Goal: Transaction & Acquisition: Book appointment/travel/reservation

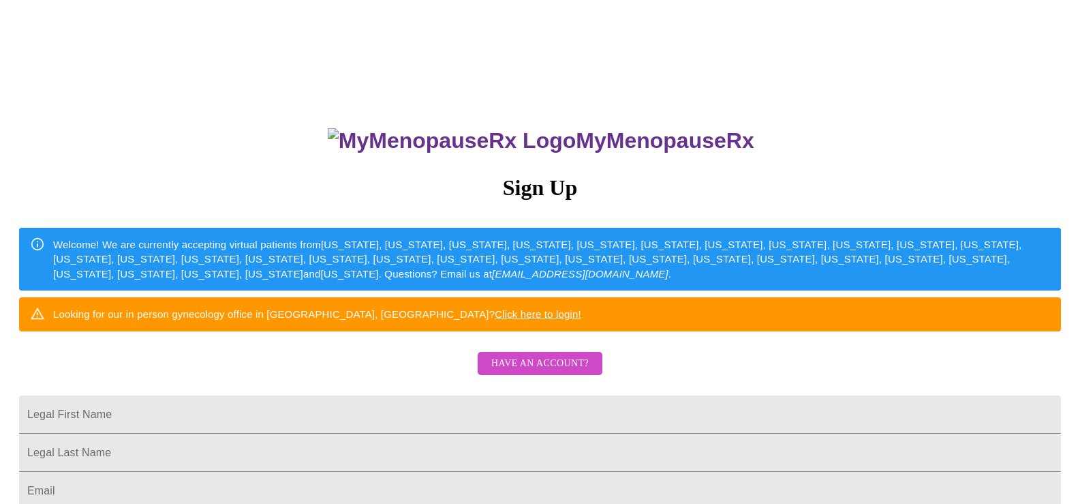
scroll to position [204, 0]
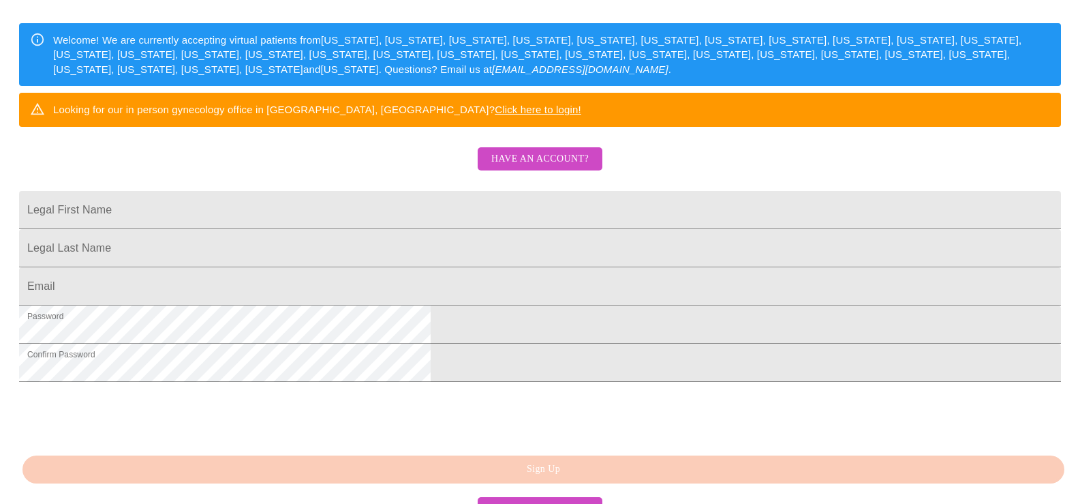
click at [549, 168] on span "Have an account?" at bounding box center [539, 159] width 97 height 17
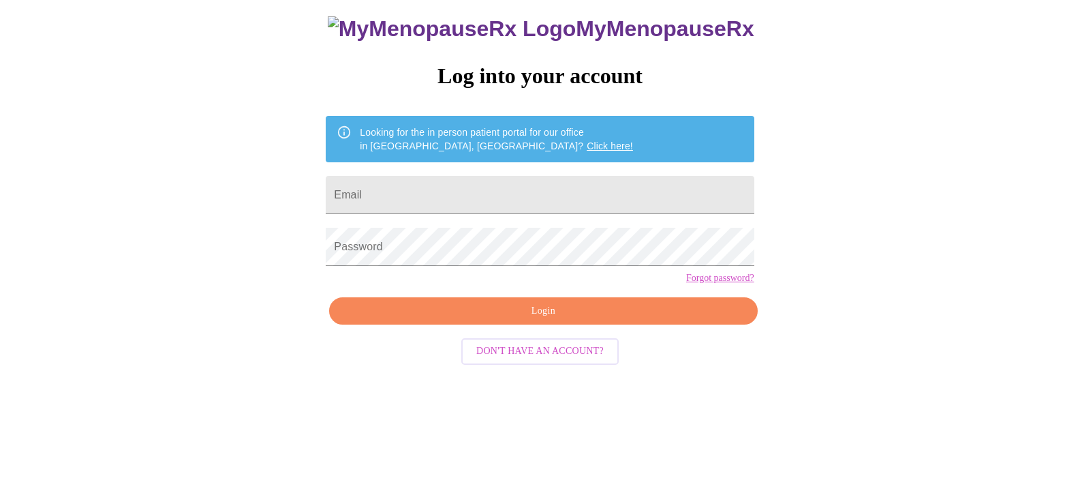
scroll to position [14, 0]
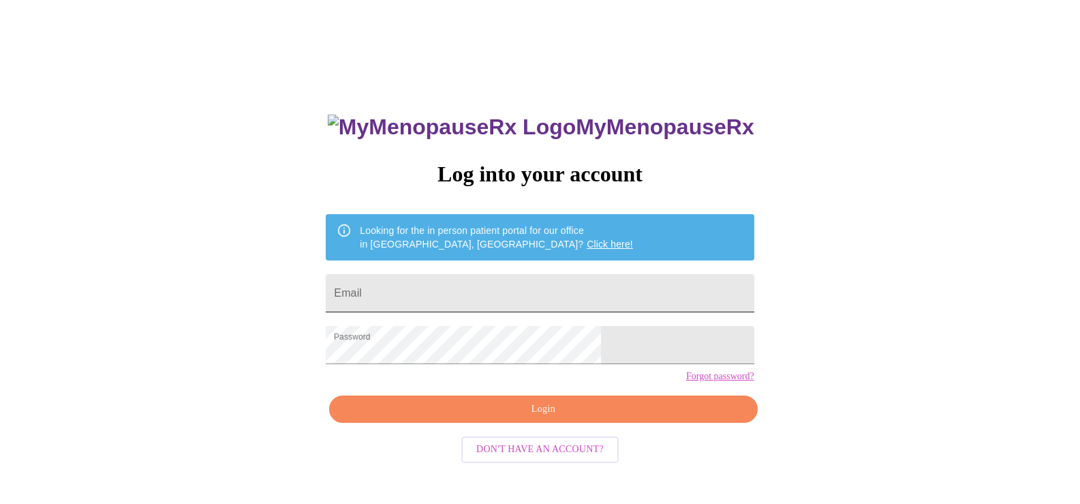
click at [526, 279] on input "Email" at bounding box center [540, 293] width 428 height 38
type input "[EMAIL_ADDRESS][DOMAIN_NAME]"
click at [552, 418] on span "Login" at bounding box center [543, 409] width 397 height 17
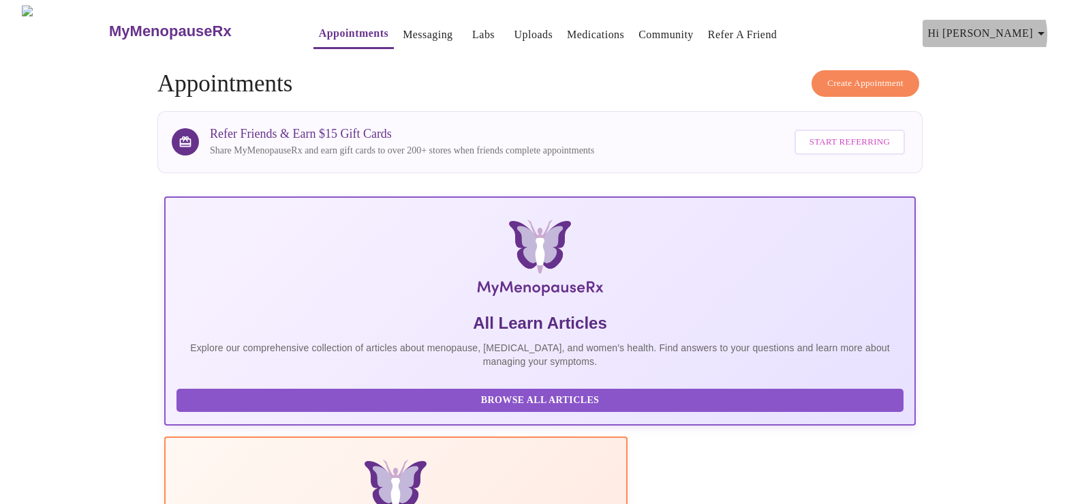
click at [1035, 29] on span "Hi [PERSON_NAME]" at bounding box center [988, 33] width 121 height 19
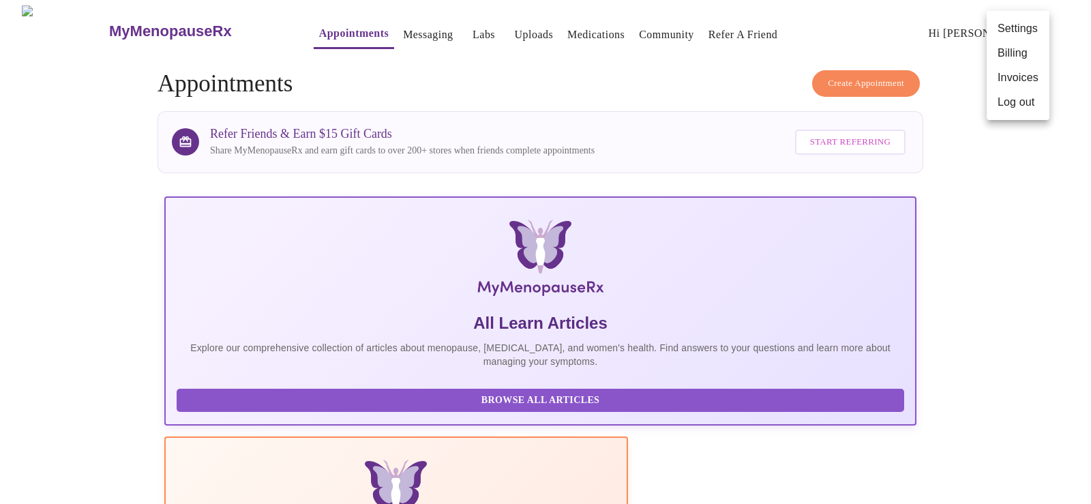
click at [881, 75] on div at bounding box center [545, 252] width 1091 height 504
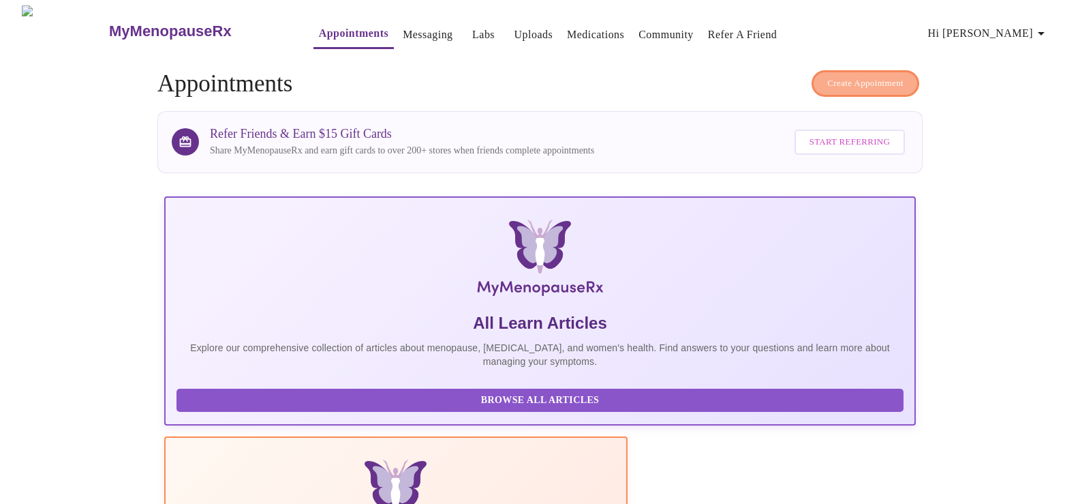
click at [881, 76] on span "Create Appointment" at bounding box center [866, 84] width 76 height 16
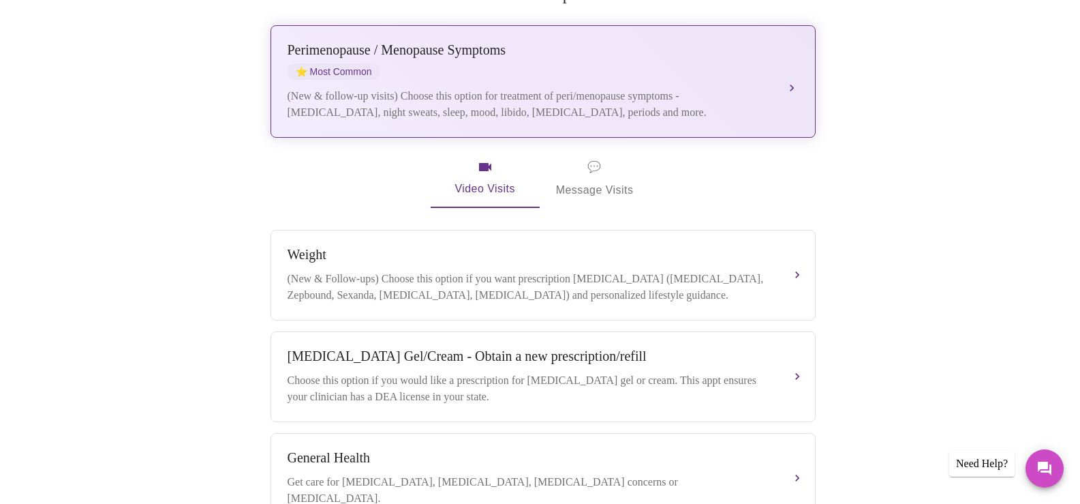
scroll to position [152, 0]
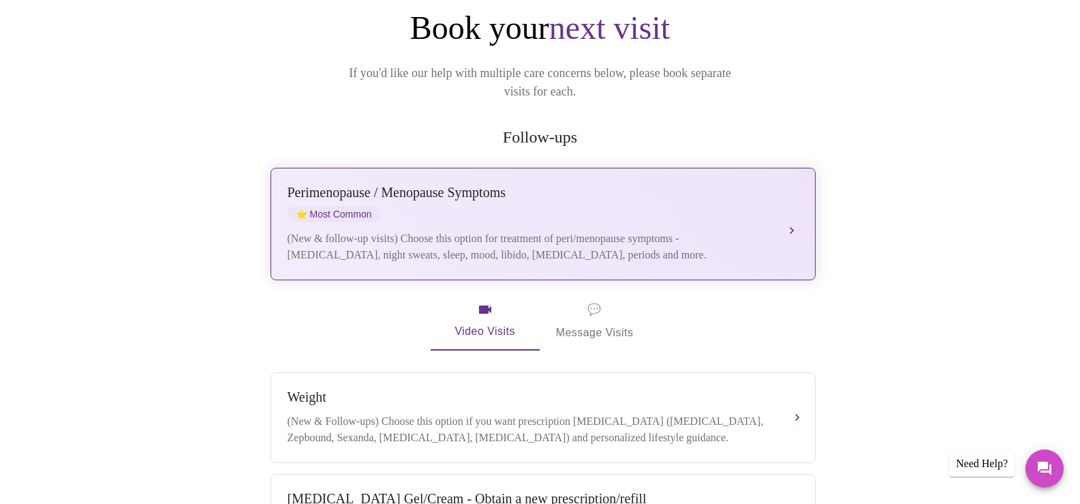
click at [779, 209] on div "[MEDICAL_DATA] / Menopause Symptoms ⭐ Most Common (New & follow-up visits) Choo…" at bounding box center [543, 224] width 511 height 78
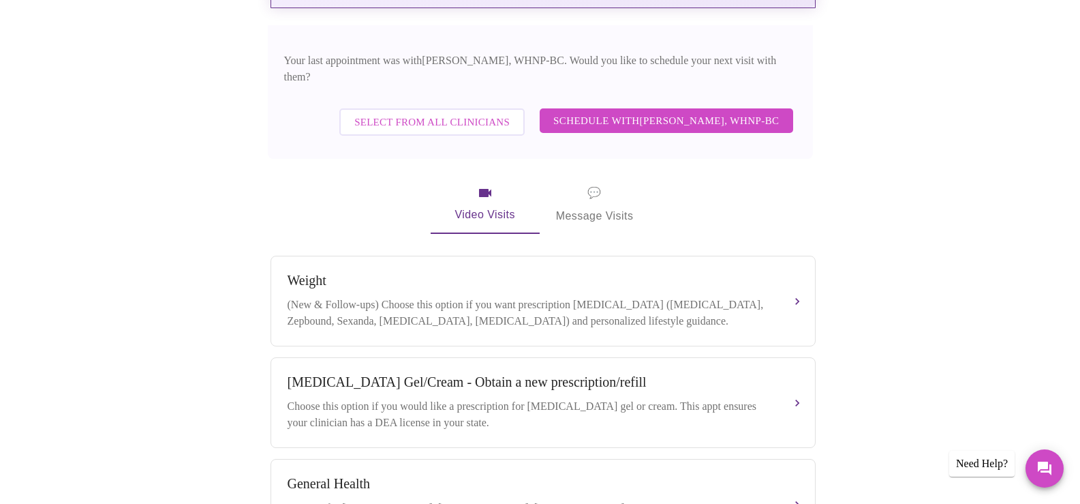
scroll to position [425, 0]
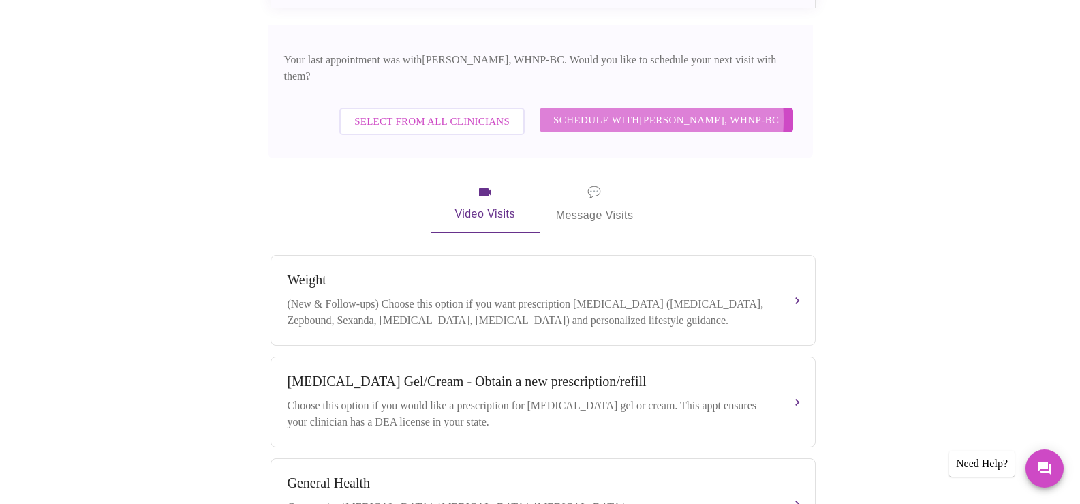
click at [618, 111] on span "Schedule with [PERSON_NAME], WHNP-BC" at bounding box center [666, 120] width 226 height 18
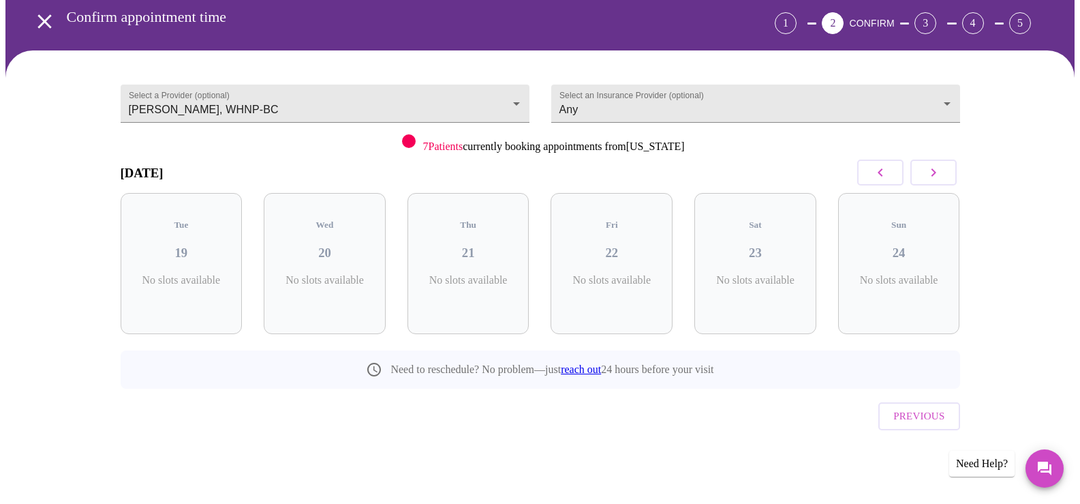
scroll to position [32, 0]
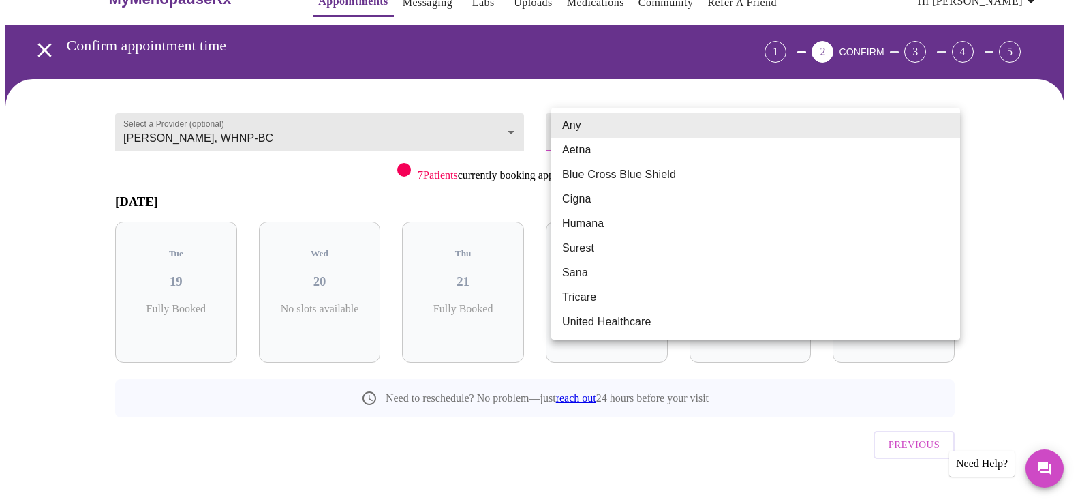
click at [622, 130] on body "MyMenopauseRx Appointments Messaging Labs Uploads Medications Community Refer a…" at bounding box center [539, 249] width 1069 height 553
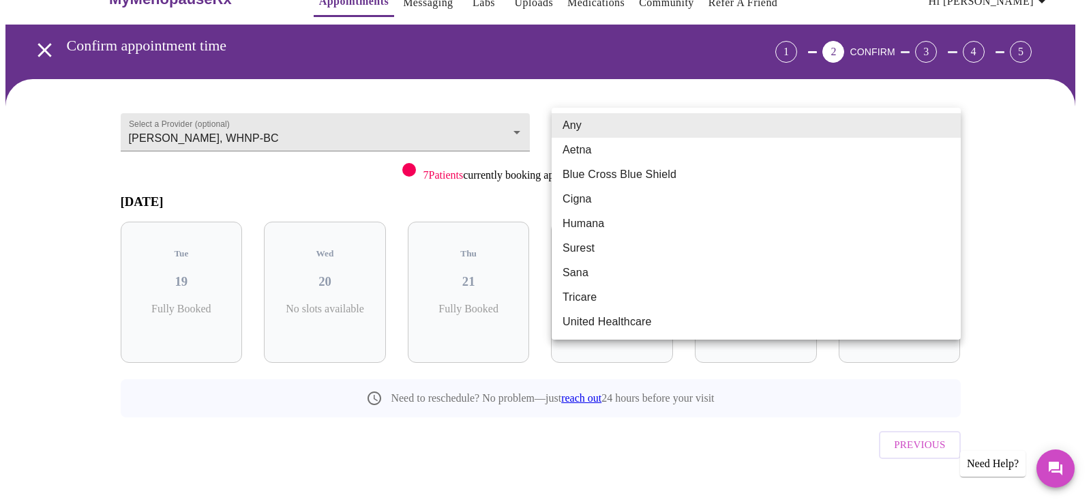
click at [629, 175] on li "Blue Cross Blue Shield" at bounding box center [755, 174] width 409 height 25
type input "Blue Cross Blue Shield"
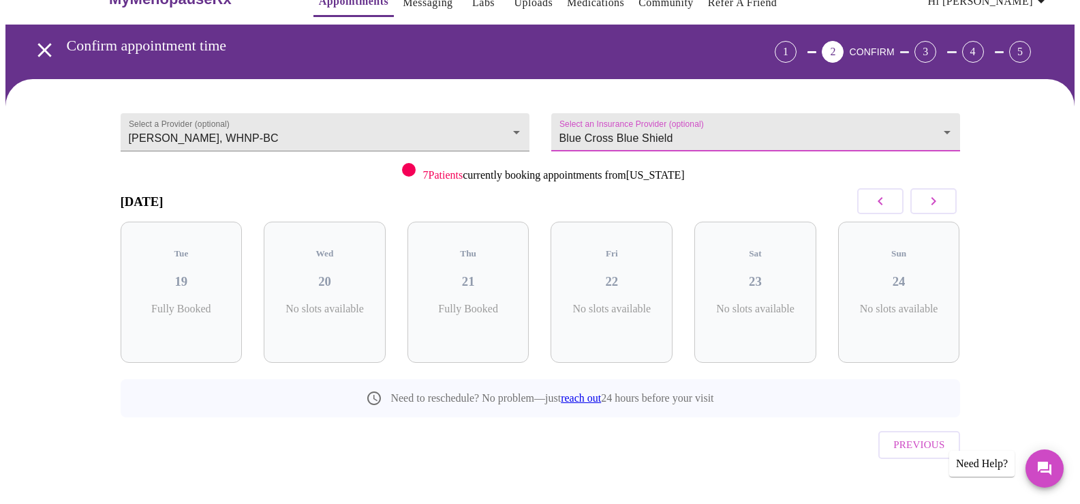
click at [935, 194] on icon "button" at bounding box center [934, 201] width 16 height 16
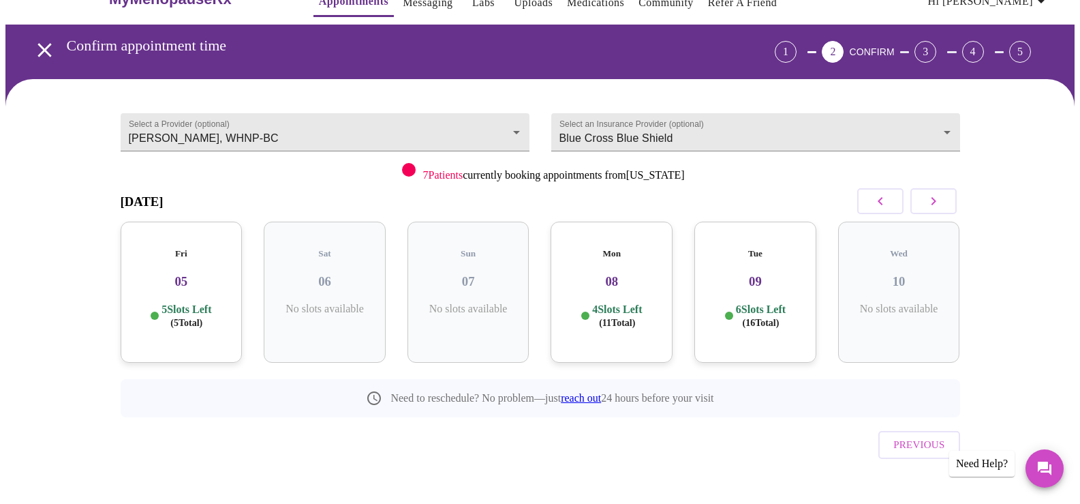
click at [936, 202] on icon "button" at bounding box center [934, 201] width 16 height 16
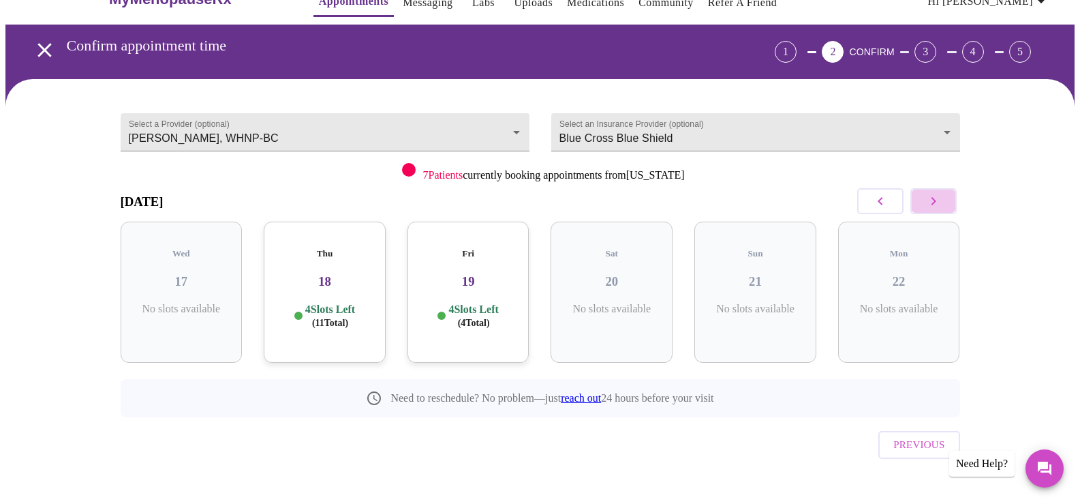
click at [936, 202] on icon "button" at bounding box center [934, 201] width 16 height 16
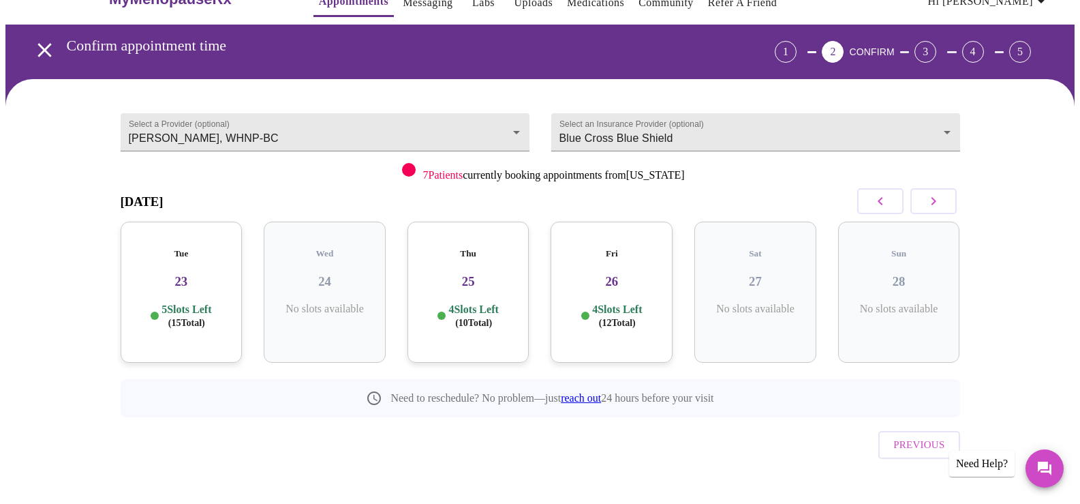
click at [936, 202] on icon "button" at bounding box center [934, 201] width 16 height 16
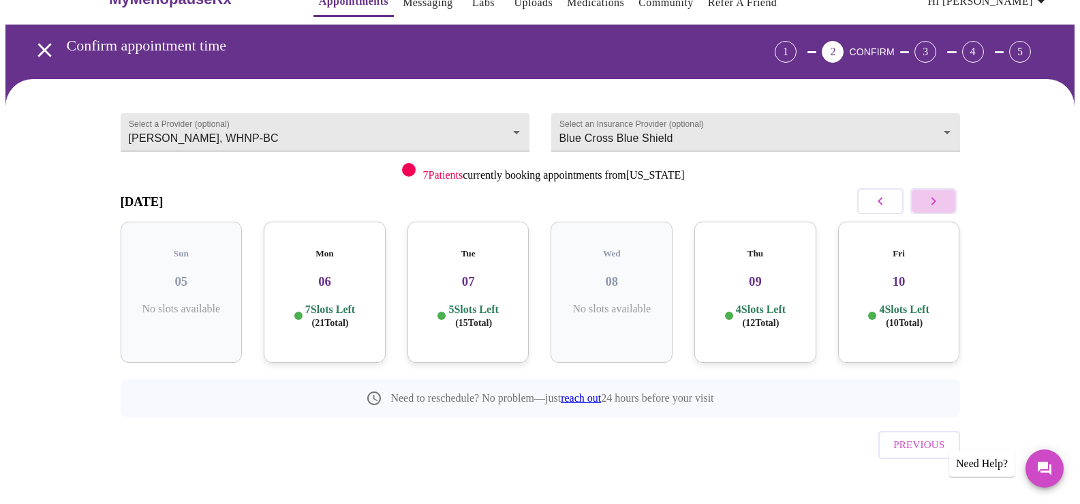
click at [936, 202] on icon "button" at bounding box center [934, 201] width 16 height 16
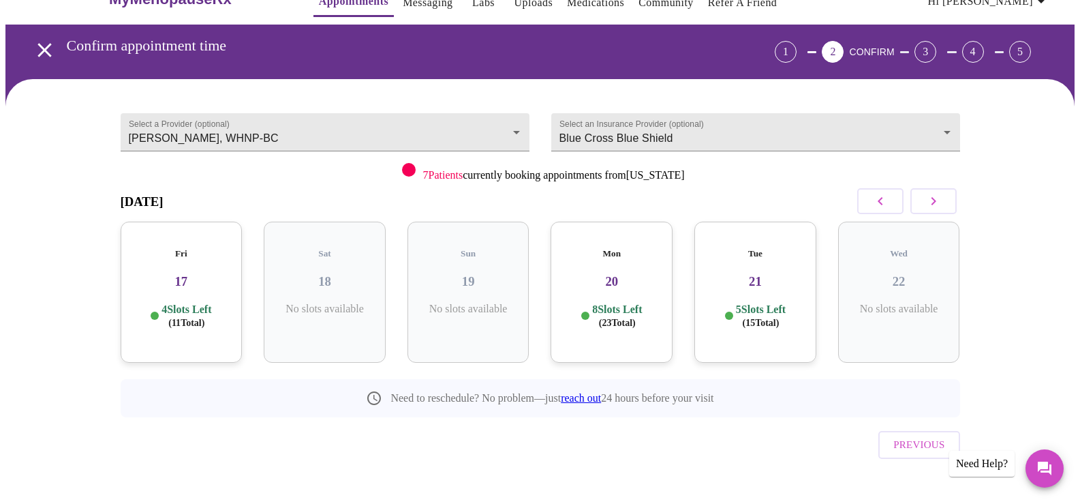
click at [934, 202] on icon "button" at bounding box center [933, 201] width 5 height 8
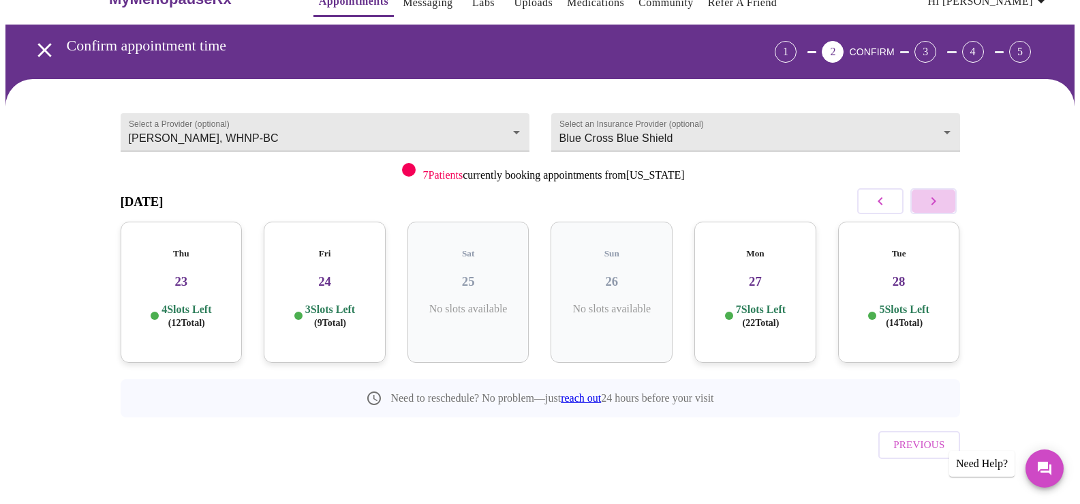
click at [933, 202] on icon "button" at bounding box center [933, 201] width 5 height 8
click at [930, 203] on icon "button" at bounding box center [934, 201] width 16 height 16
click at [618, 303] on p "5 Slots Left ( 14 Total)" at bounding box center [617, 316] width 50 height 27
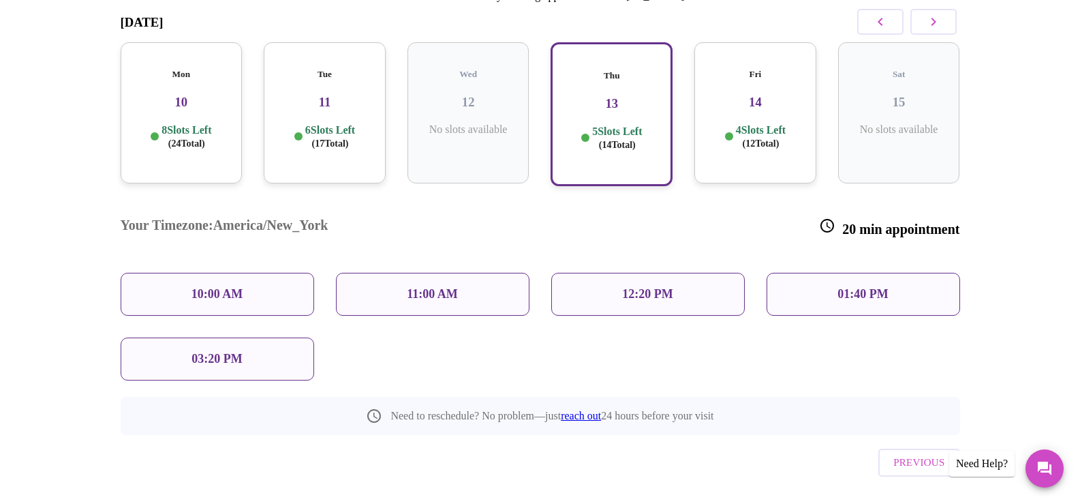
scroll to position [7, 0]
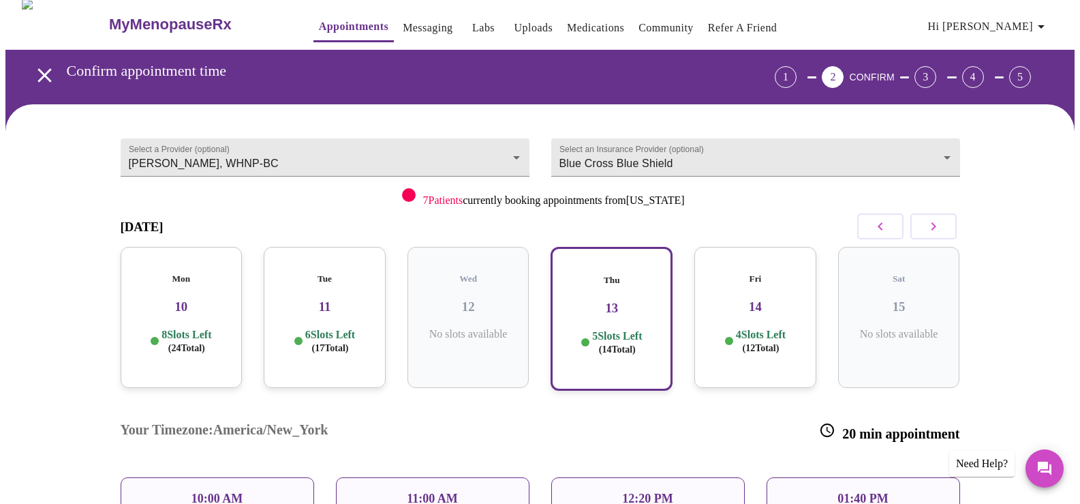
click at [200, 299] on h3 "10" at bounding box center [182, 306] width 100 height 15
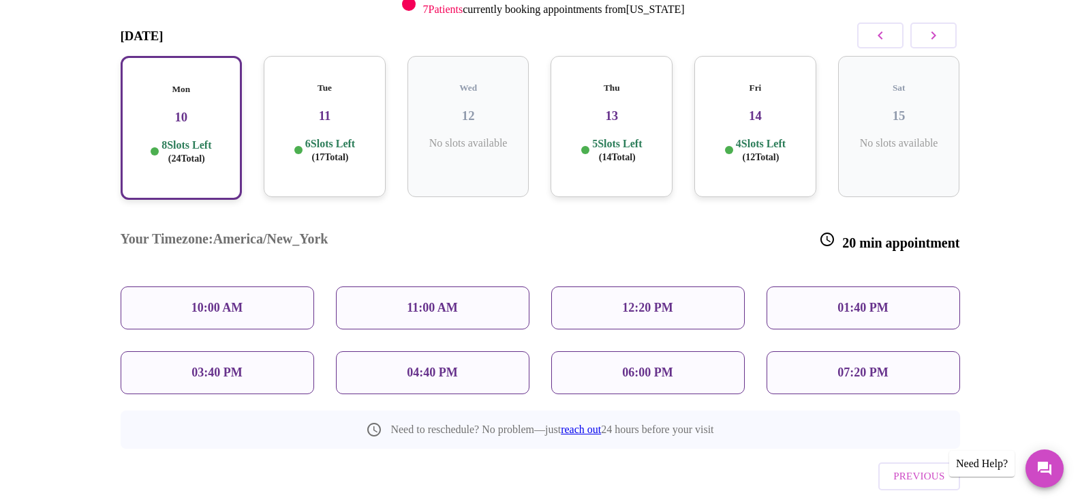
scroll to position [211, 0]
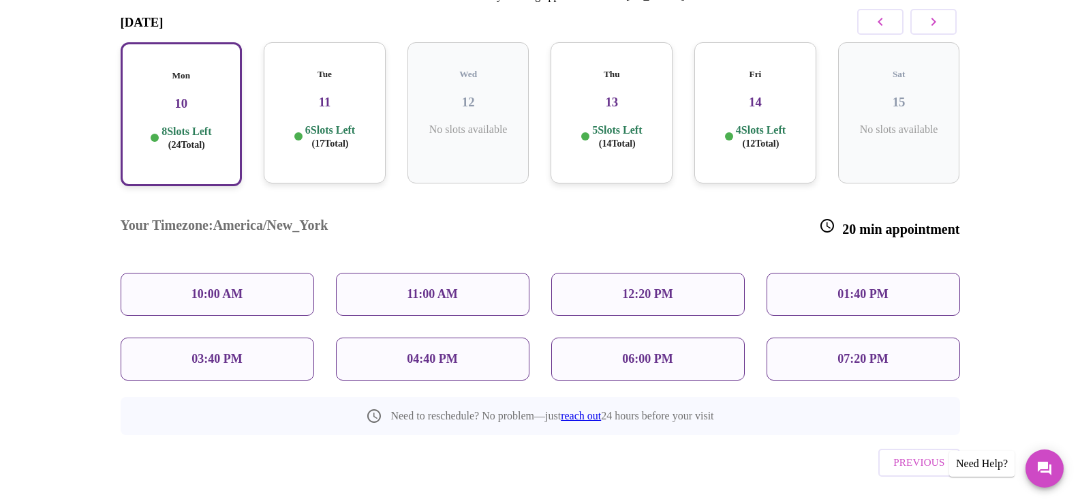
click at [316, 138] on span "( 17 Total)" at bounding box center [330, 143] width 37 height 10
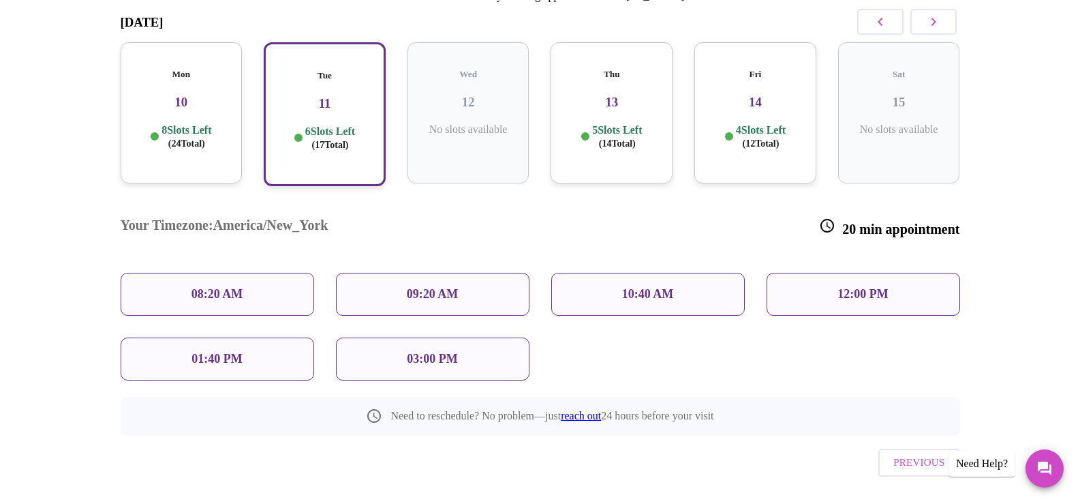
click at [734, 103] on div "Fri 14 4 Slots Left ( 12 Total)" at bounding box center [756, 112] width 122 height 141
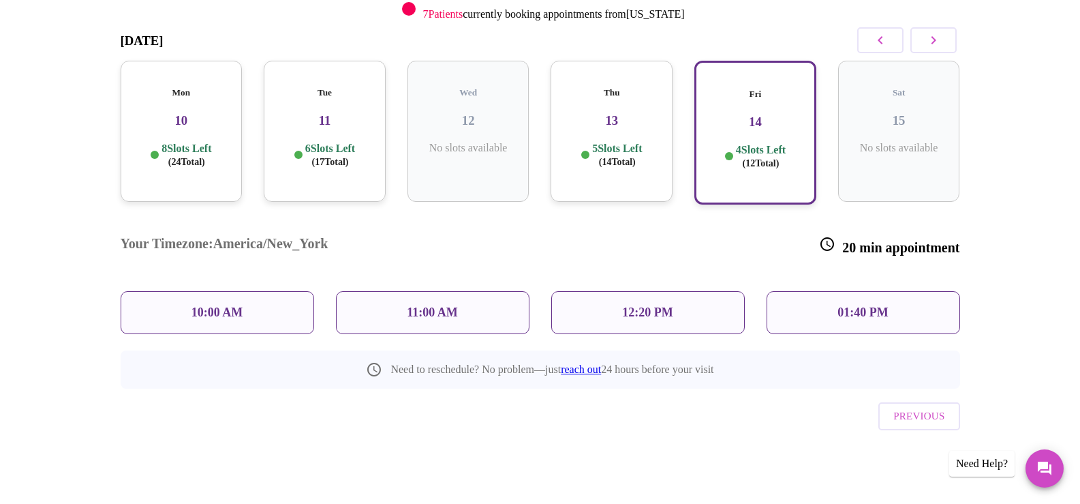
scroll to position [142, 0]
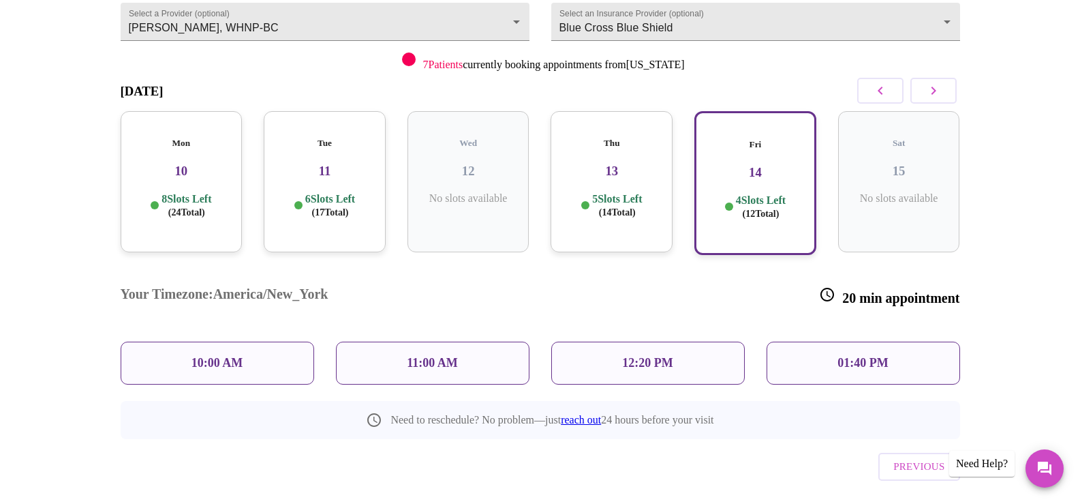
click at [579, 164] on h3 "13" at bounding box center [612, 171] width 100 height 15
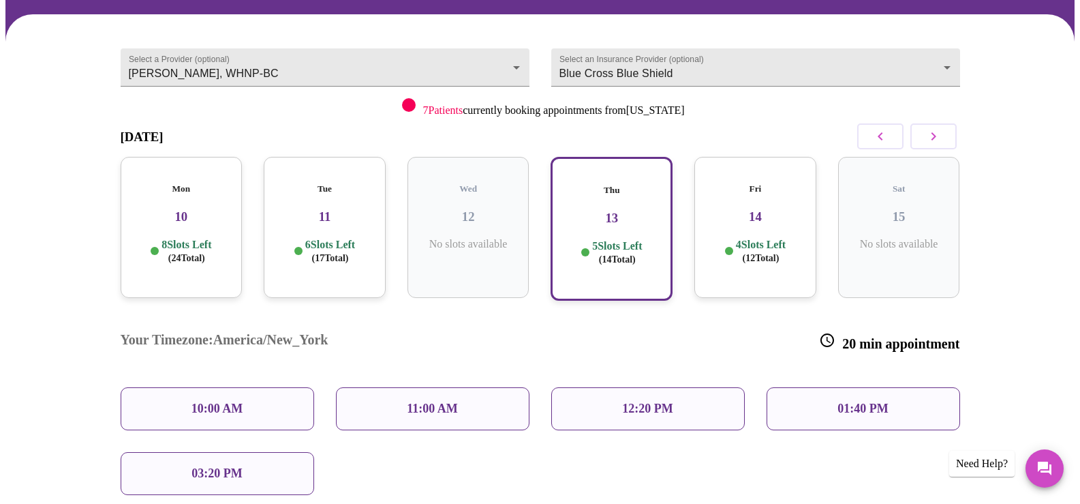
scroll to position [75, 0]
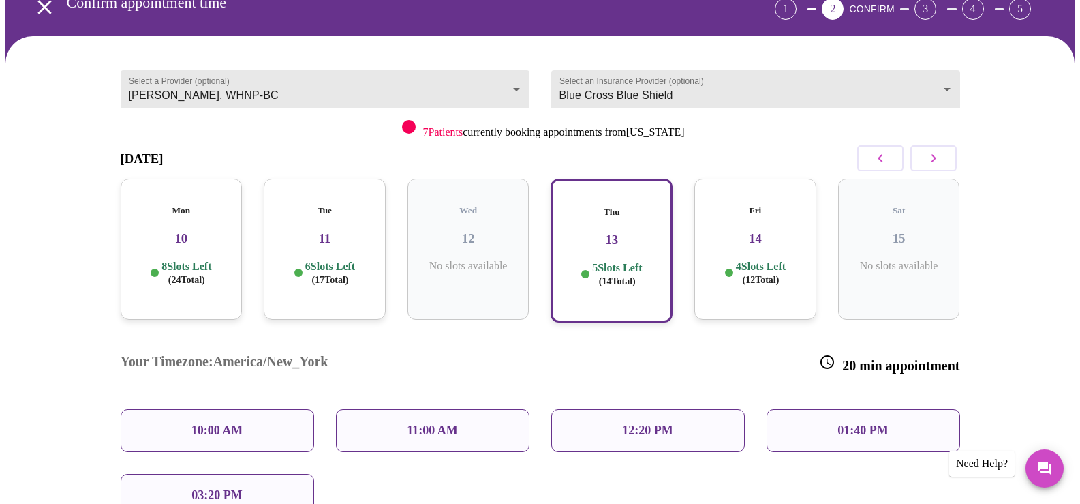
click at [324, 246] on div "Tue 11 6 Slots Left ( 17 Total)" at bounding box center [325, 249] width 122 height 141
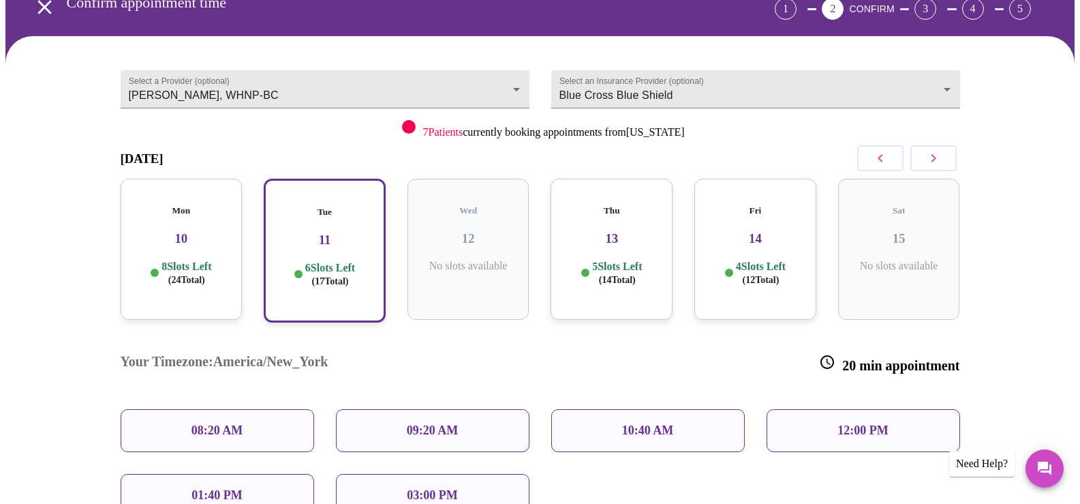
click at [220, 245] on div "Mon 10 8 Slots Left ( 24 Total)" at bounding box center [182, 249] width 122 height 141
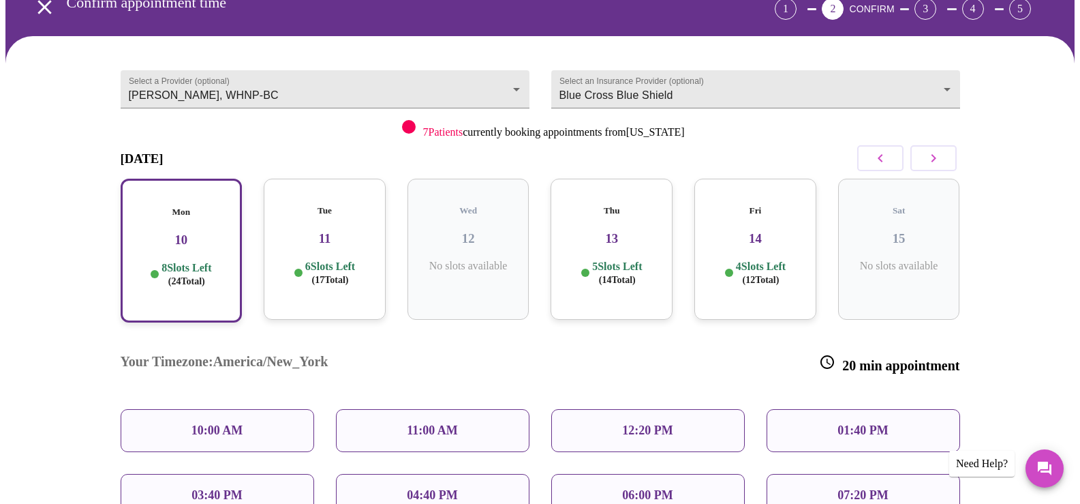
click at [621, 231] on h3 "13" at bounding box center [612, 238] width 100 height 15
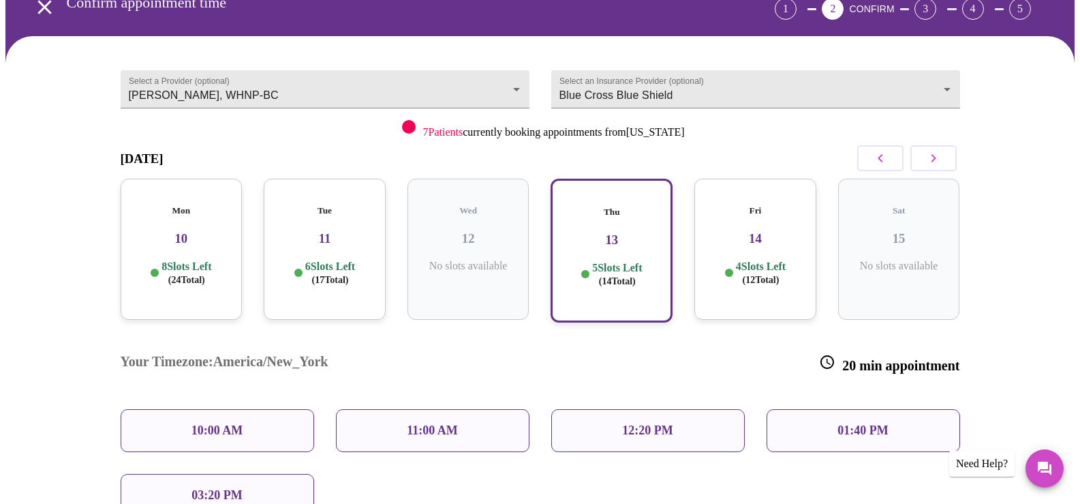
click at [159, 231] on h3 "10" at bounding box center [182, 238] width 100 height 15
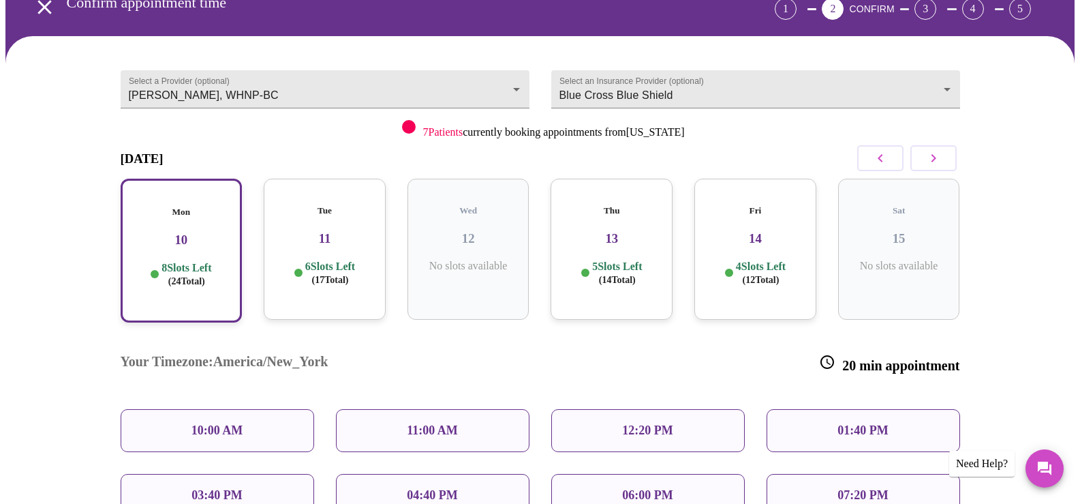
click at [642, 290] on div "Thu 13 5 Slots Left ( 14 Total)" at bounding box center [612, 249] width 122 height 141
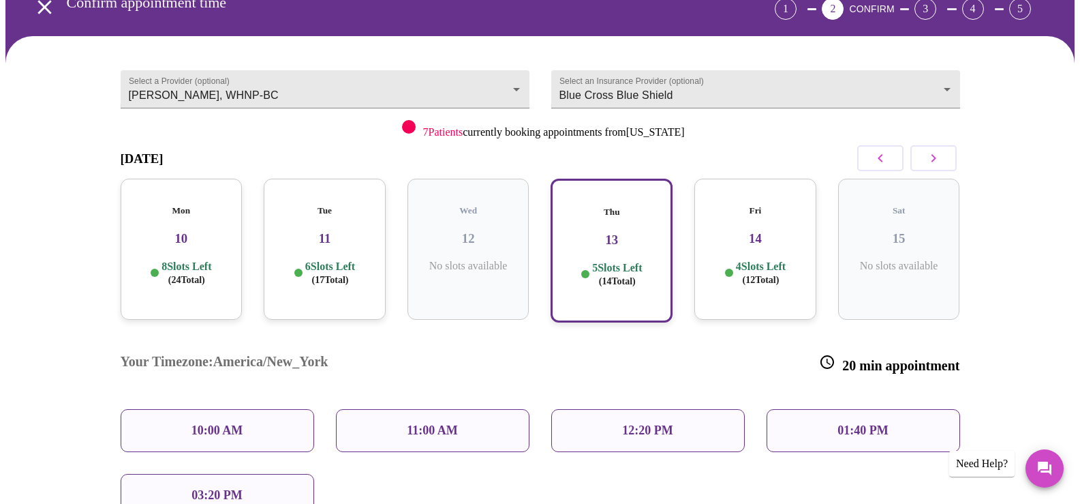
click at [198, 275] on div "Mon 10 8 Slots Left ( 24 Total)" at bounding box center [182, 249] width 122 height 141
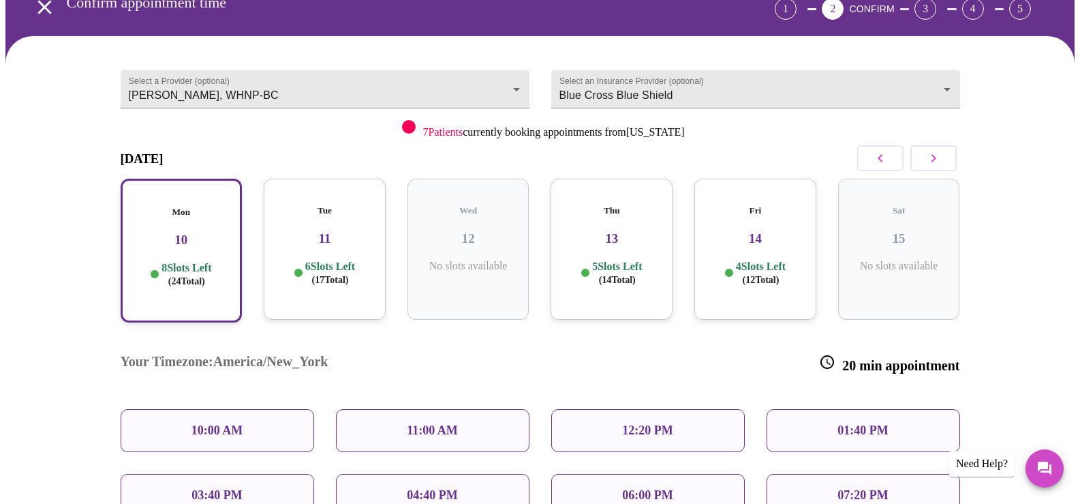
click at [344, 260] on p "6 Slots Left ( 17 Total)" at bounding box center [330, 273] width 50 height 27
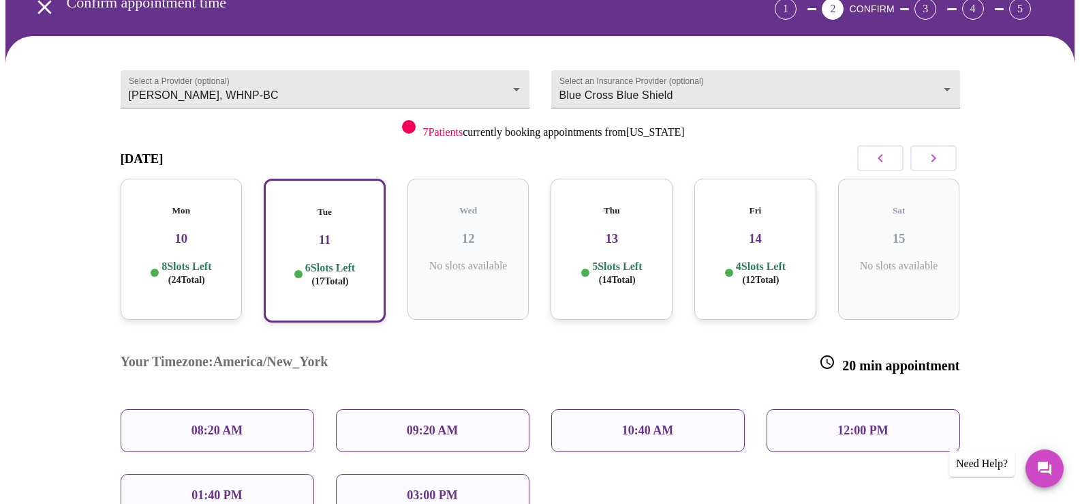
click at [207, 260] on p "8 Slots Left ( 24 Total)" at bounding box center [187, 273] width 50 height 27
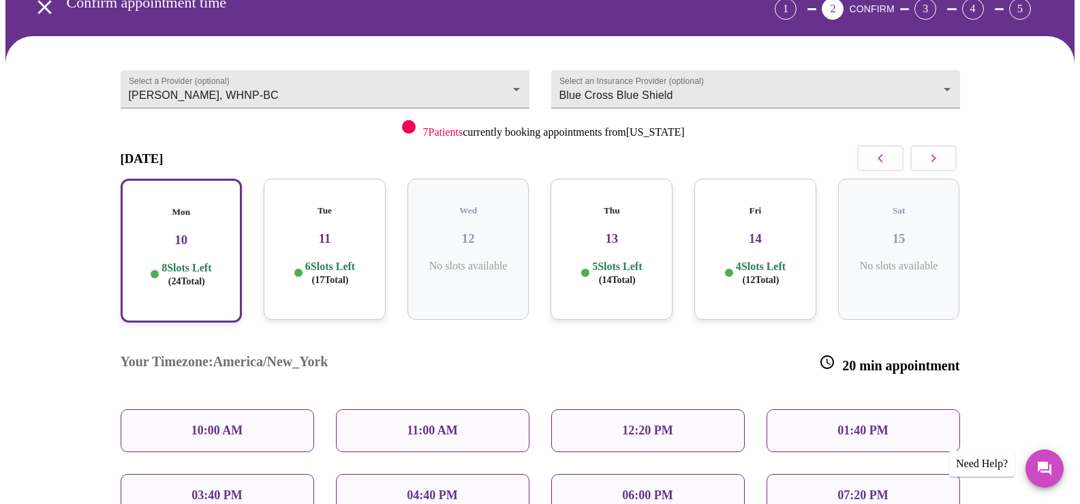
click at [264, 474] on div "03:40 PM" at bounding box center [218, 495] width 194 height 43
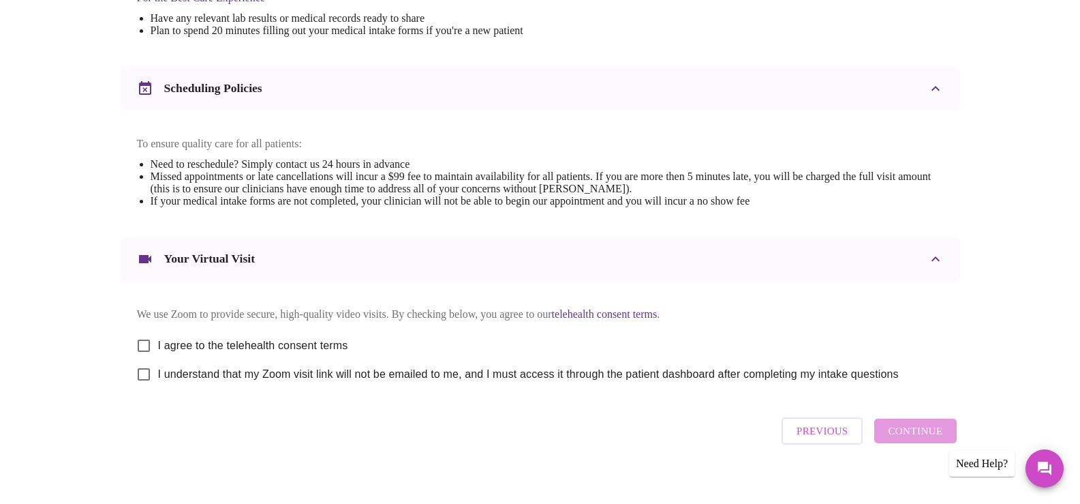
scroll to position [477, 0]
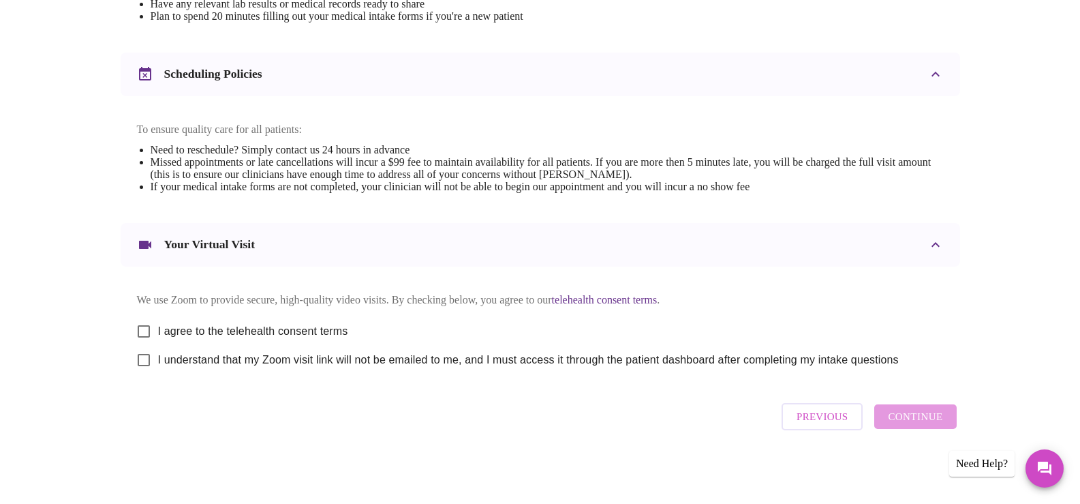
click at [147, 335] on input "I agree to the telehealth consent terms" at bounding box center [144, 331] width 29 height 29
checkbox input "true"
drag, startPoint x: 141, startPoint y: 367, endPoint x: 184, endPoint y: 368, distance: 42.9
click at [142, 369] on input "I understand that my Zoom visit link will not be emailed to me, and I must acce…" at bounding box center [144, 360] width 29 height 29
checkbox input "true"
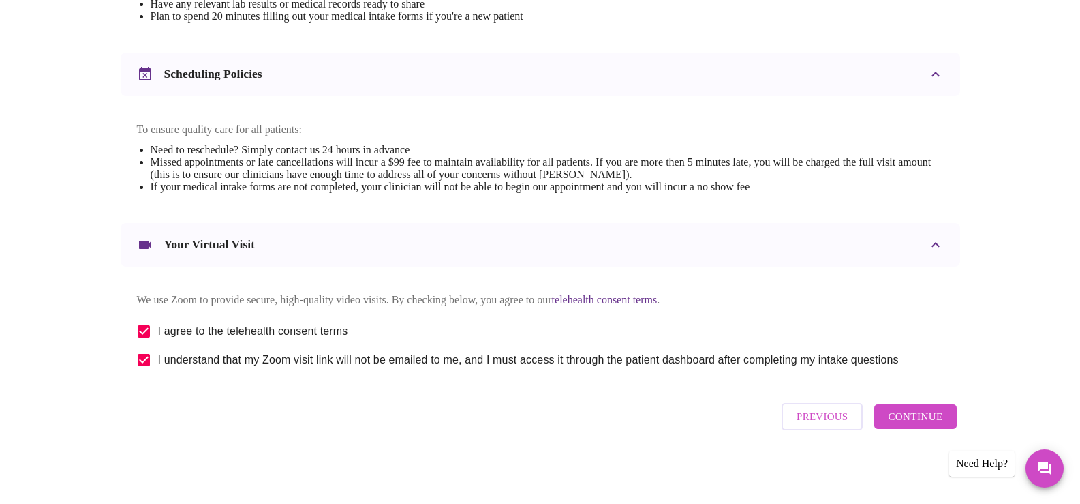
click at [914, 425] on span "Continue" at bounding box center [915, 417] width 55 height 18
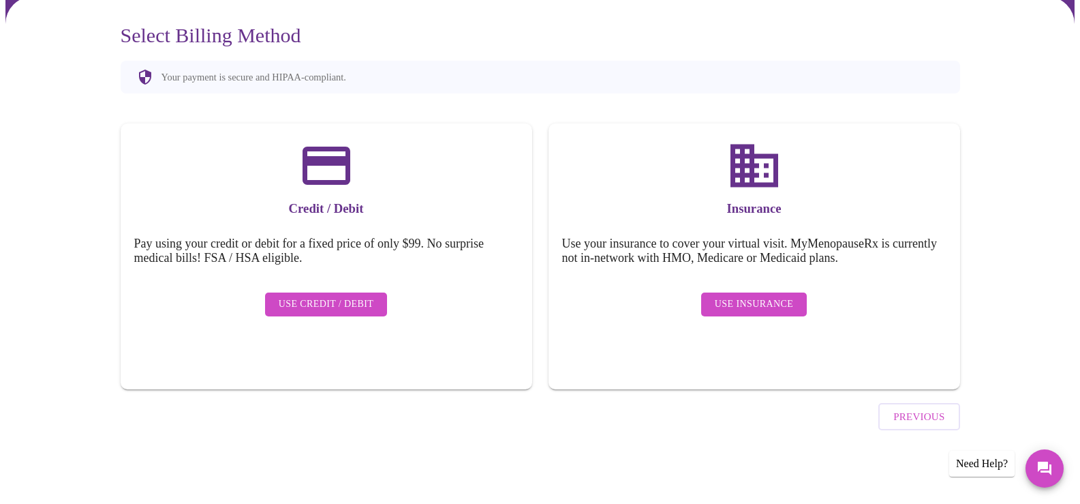
scroll to position [76, 0]
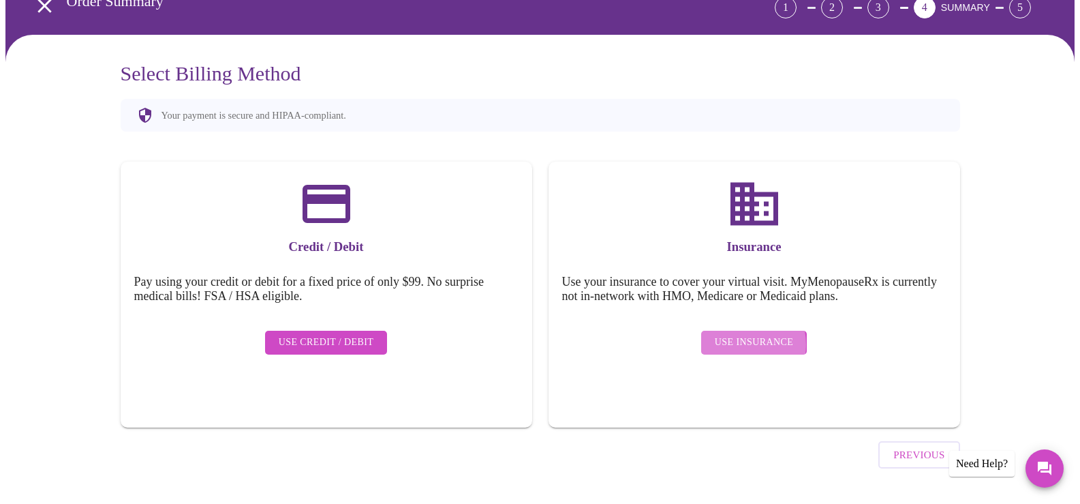
click at [742, 334] on span "Use Insurance" at bounding box center [754, 342] width 78 height 17
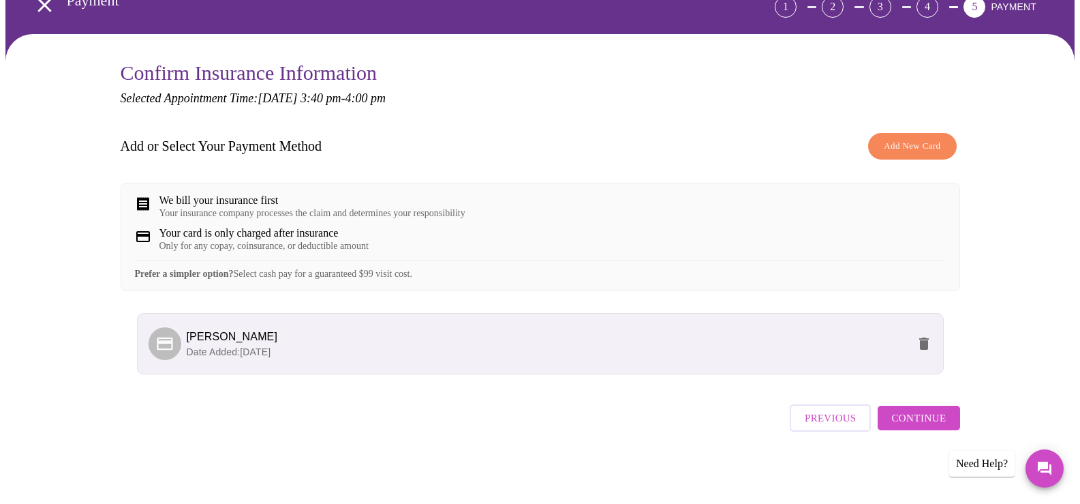
scroll to position [90, 0]
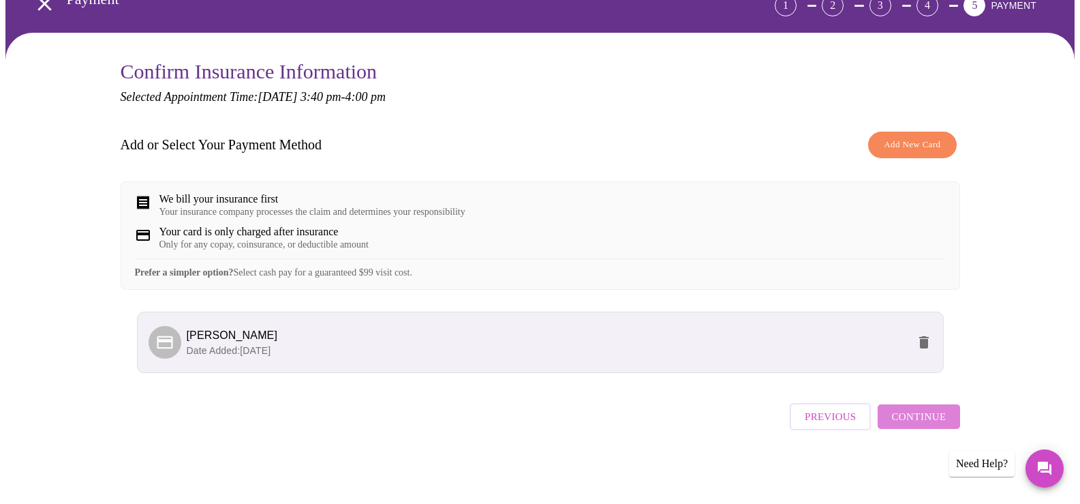
click at [924, 417] on span "Continue" at bounding box center [919, 417] width 55 height 18
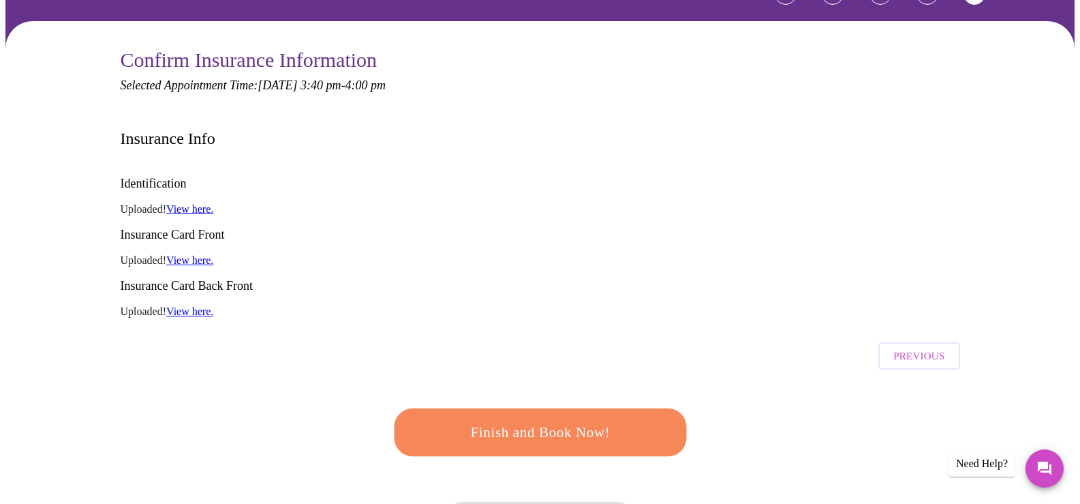
click at [563, 420] on span "Finish and Book Now!" at bounding box center [540, 432] width 252 height 25
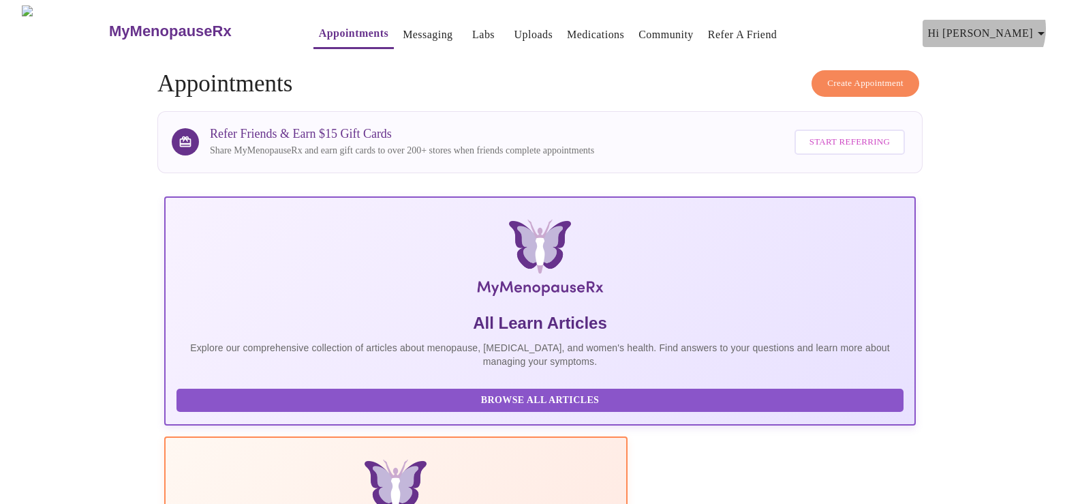
click at [1034, 25] on span "Hi [PERSON_NAME]" at bounding box center [988, 33] width 121 height 19
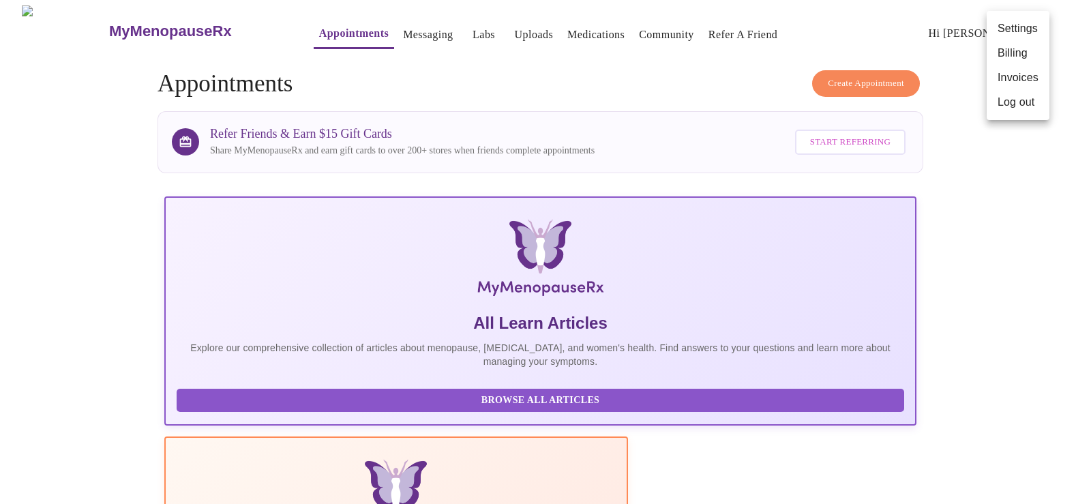
click at [65, 295] on div at bounding box center [545, 252] width 1091 height 504
